Goal: Obtain resource: Download file/media

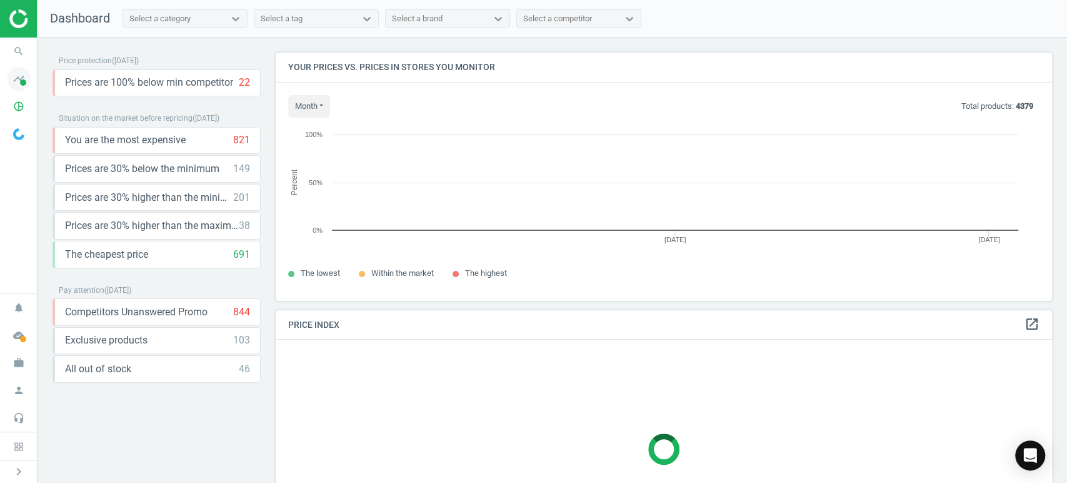
scroll to position [6, 6]
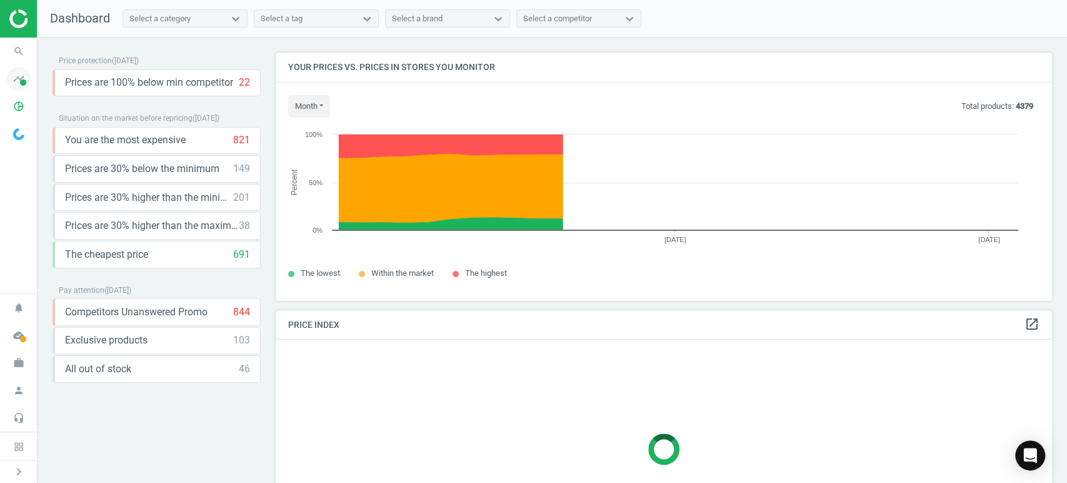
click at [13, 82] on icon "timeline" at bounding box center [19, 79] width 24 height 24
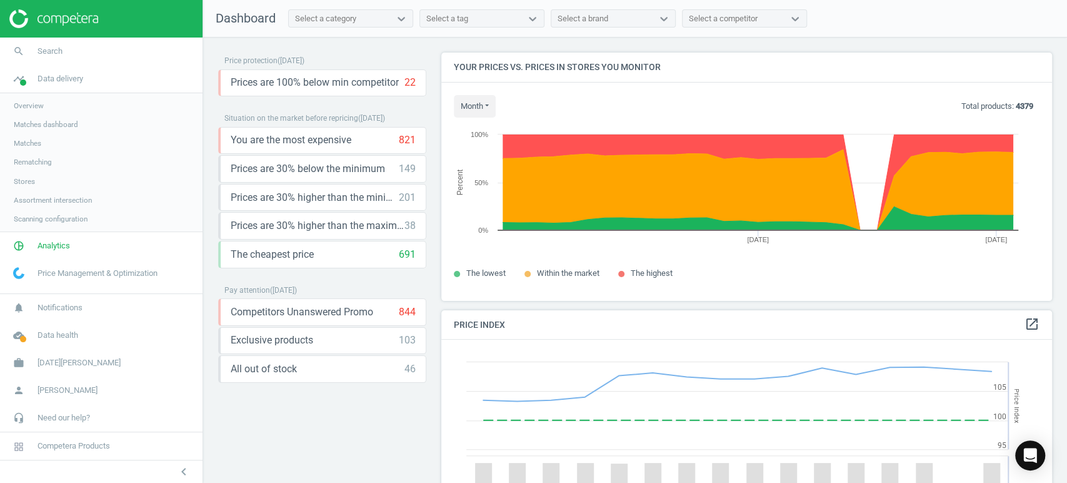
scroll to position [309, 621]
click at [51, 251] on link "pie_chart_outlined Analytics" at bounding box center [101, 246] width 203 height 28
click at [40, 151] on span "Products" at bounding box center [28, 152] width 29 height 10
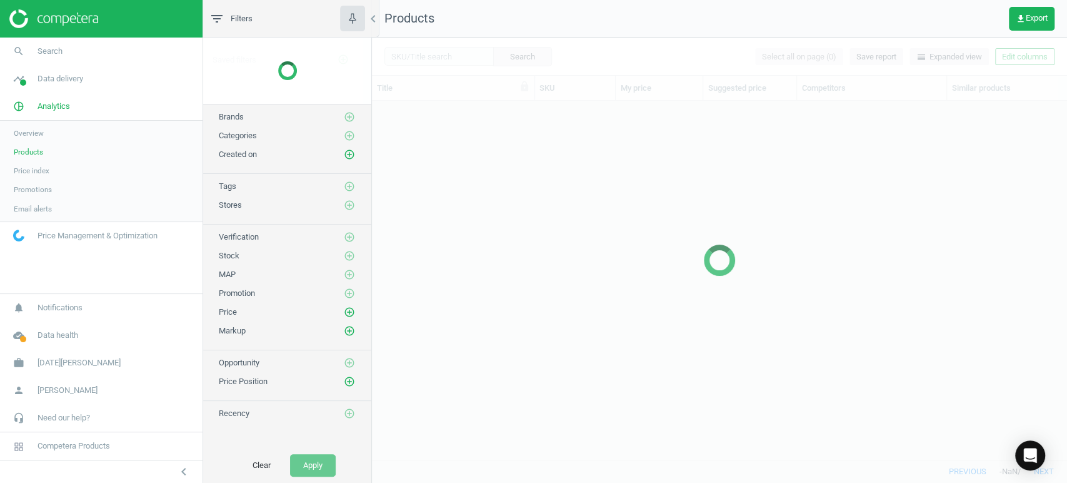
scroll to position [337, 684]
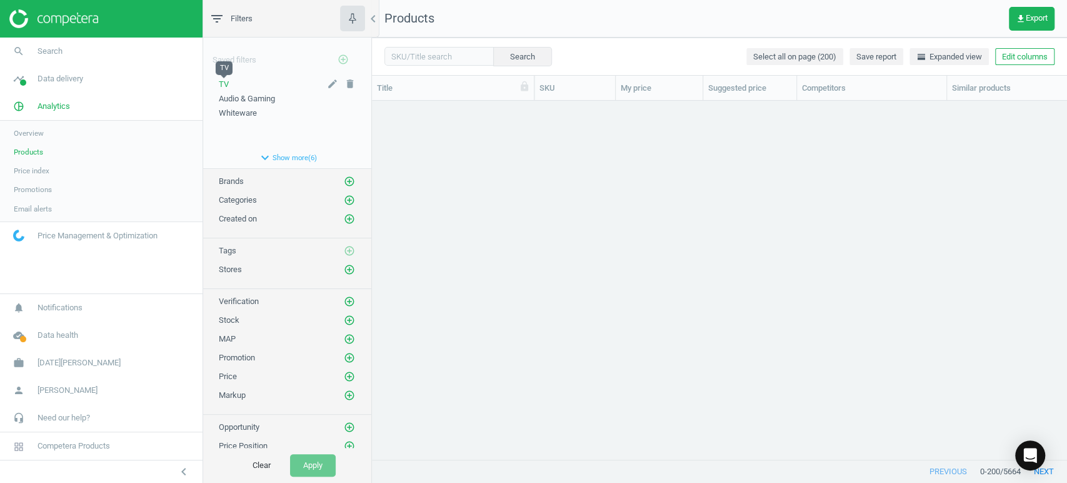
click at [222, 83] on span "TV" at bounding box center [224, 83] width 10 height 9
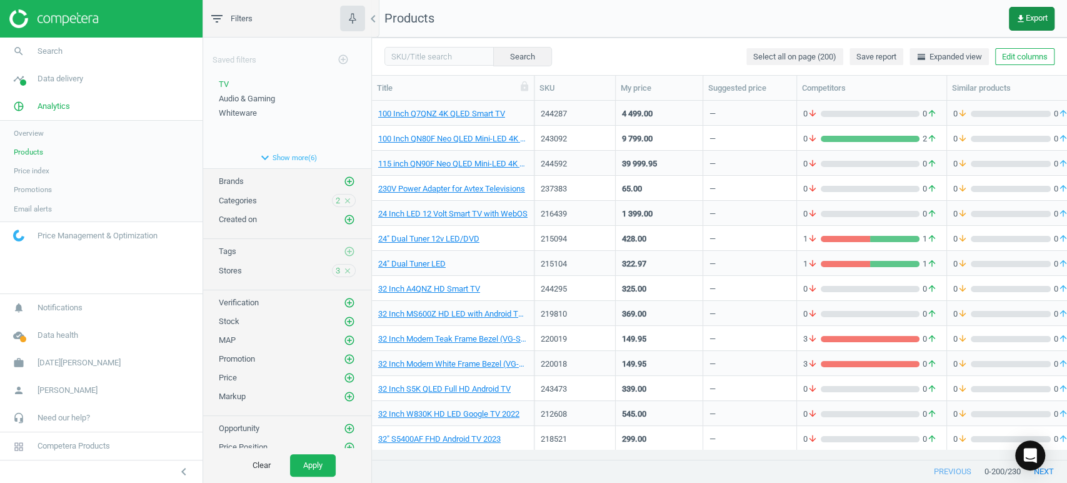
click at [1021, 17] on icon "get_app" at bounding box center [1021, 19] width 10 height 10
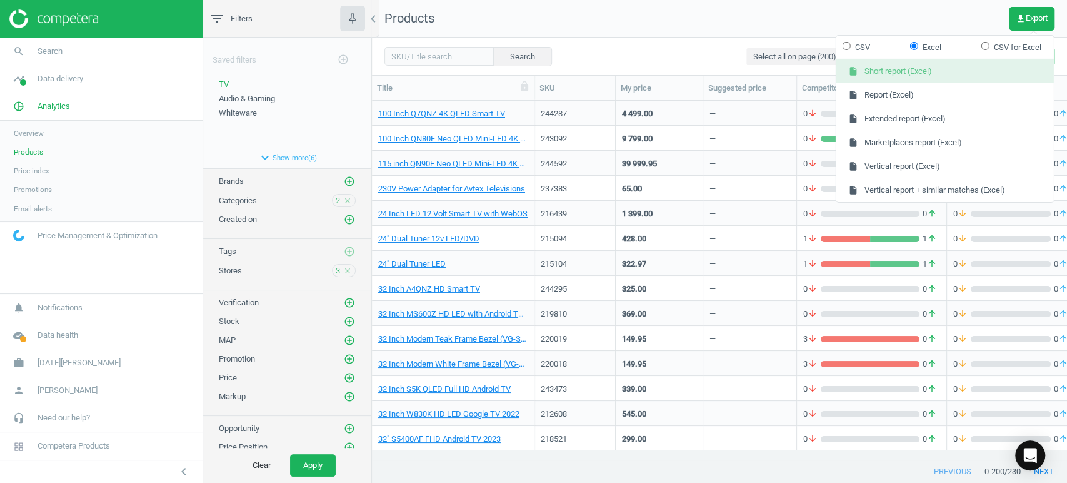
click at [922, 65] on button "insert_drive_file Short report (Excel)" at bounding box center [945, 71] width 218 height 24
